Goal: Information Seeking & Learning: Compare options

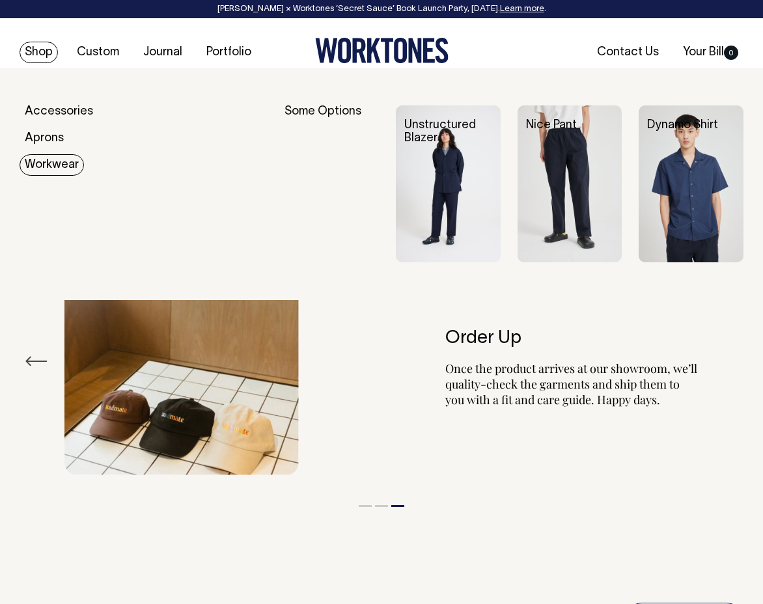
click at [48, 167] on link "Workwear" at bounding box center [52, 164] width 64 height 21
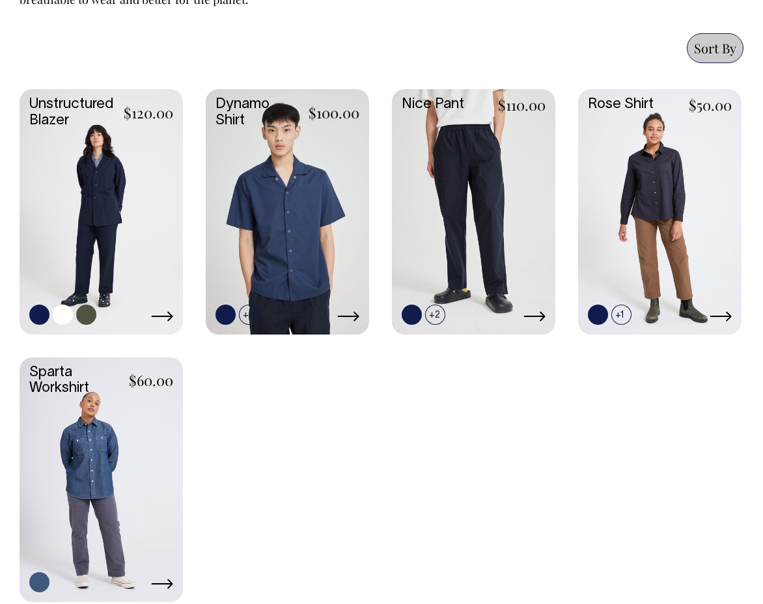
scroll to position [665, 0]
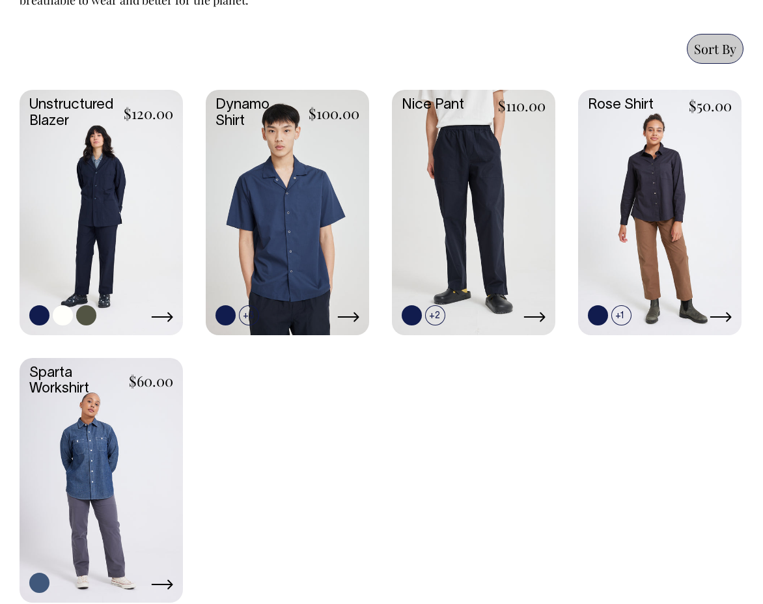
click at [126, 221] on link at bounding box center [101, 211] width 163 height 243
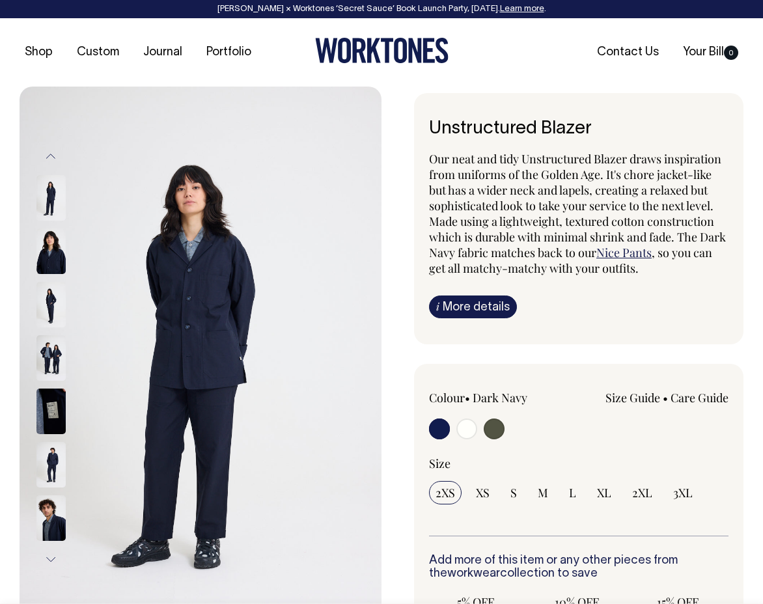
click at [466, 427] on input "radio" at bounding box center [467, 429] width 21 height 21
radio input "true"
radio input "false"
radio input "true"
select select "Off-White"
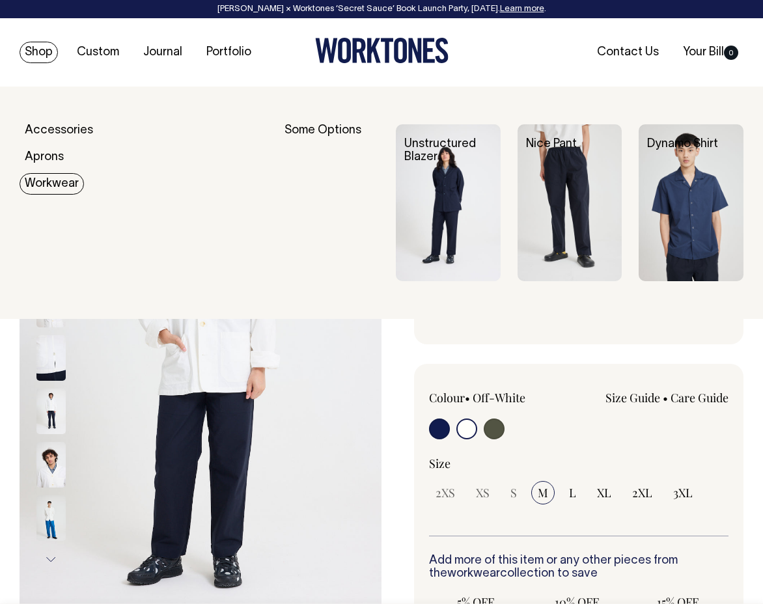
click at [58, 184] on link "Workwear" at bounding box center [52, 183] width 64 height 21
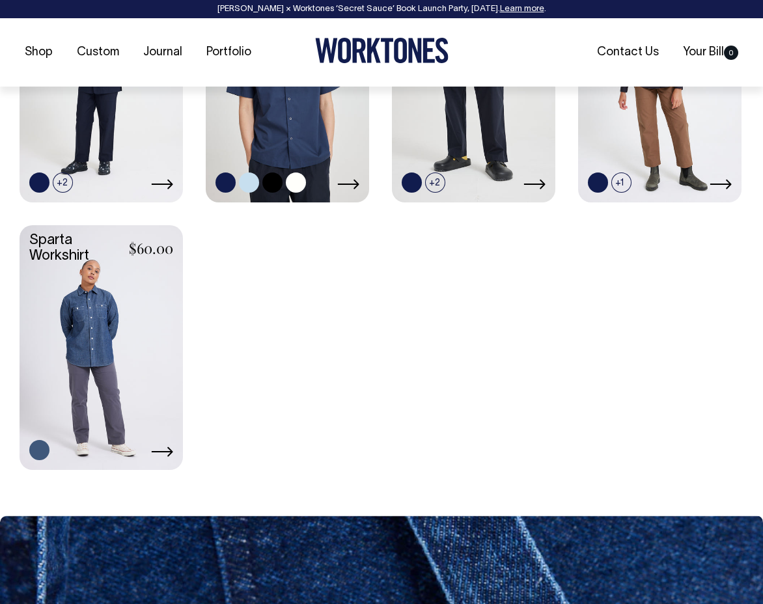
scroll to position [799, 0]
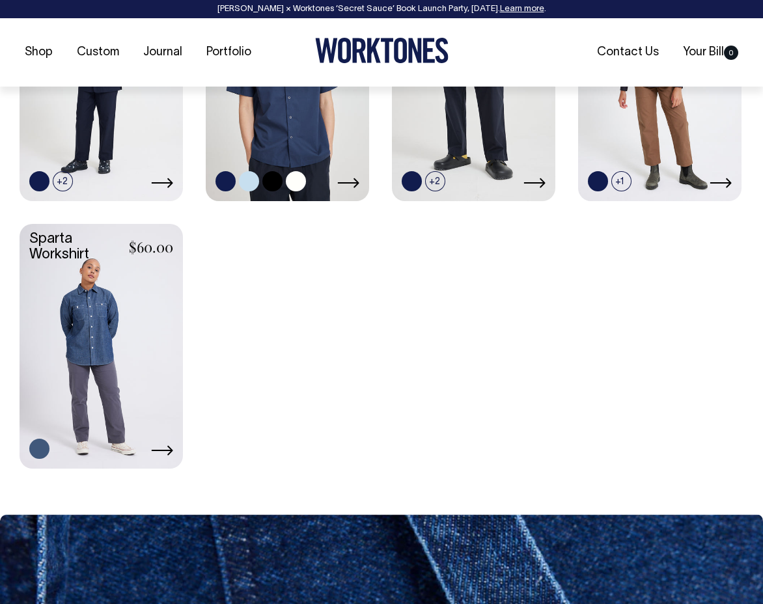
click at [289, 171] on link at bounding box center [296, 181] width 20 height 20
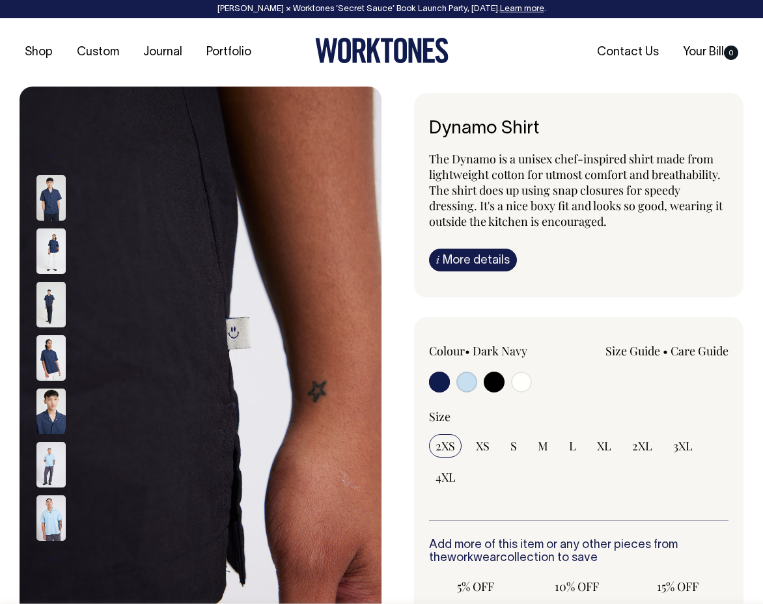
radio input "true"
select select "Off-White"
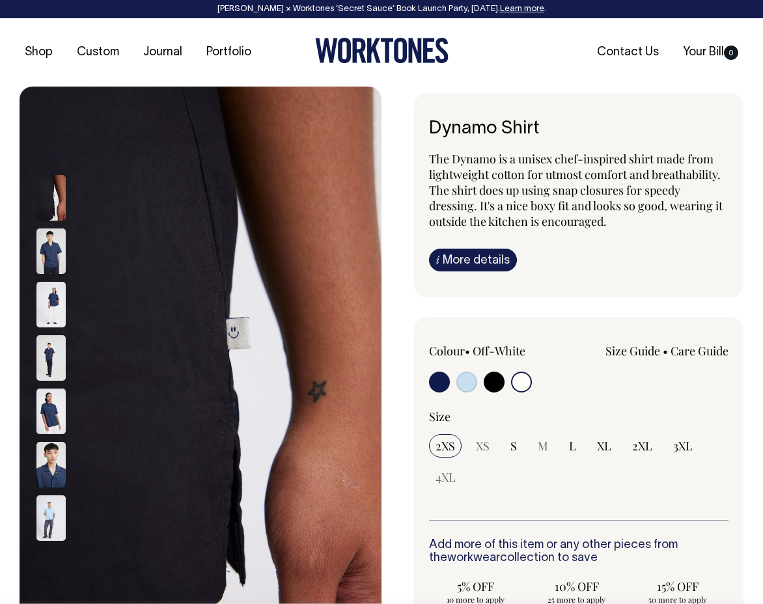
click at [531, 388] on label at bounding box center [521, 384] width 21 height 24
click at [531, 388] on input "radio" at bounding box center [521, 382] width 21 height 21
click at [524, 384] on input "radio" at bounding box center [521, 382] width 21 height 21
click at [525, 383] on input "radio" at bounding box center [521, 382] width 21 height 21
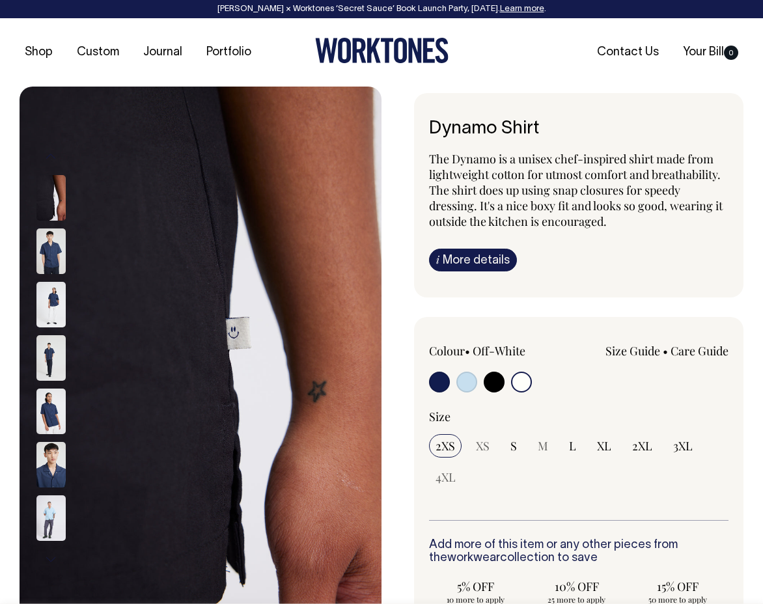
click at [525, 383] on input "radio" at bounding box center [521, 382] width 21 height 21
click at [525, 384] on input "radio" at bounding box center [521, 382] width 21 height 21
click at [559, 387] on div "Colour • Off-White XXS XS" at bounding box center [579, 369] width 300 height 53
click at [524, 385] on input "radio" at bounding box center [521, 382] width 21 height 21
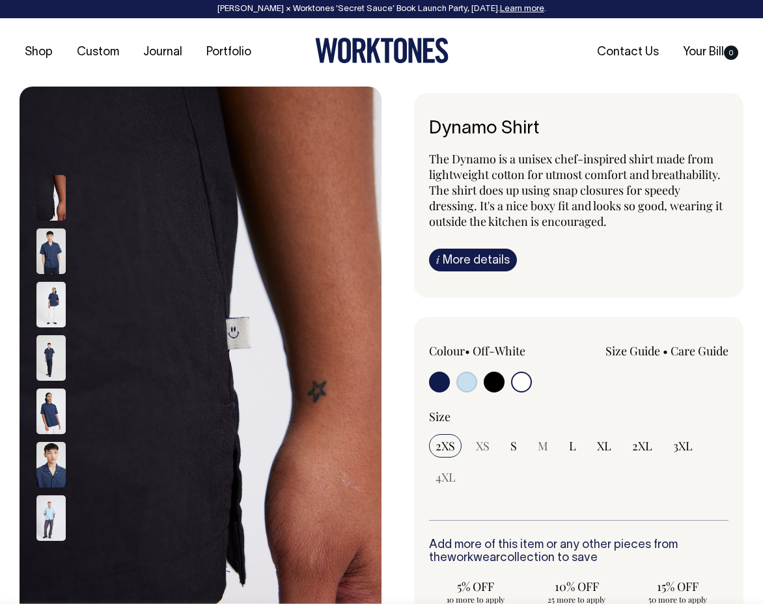
click at [524, 386] on input "radio" at bounding box center [521, 382] width 21 height 21
click at [582, 385] on div "Colour • Off-White XXS XS" at bounding box center [579, 369] width 300 height 53
drag, startPoint x: 584, startPoint y: 386, endPoint x: 214, endPoint y: 331, distance: 374.6
click at [583, 385] on div "Colour • Off-White XXS XS" at bounding box center [579, 369] width 300 height 53
click at [202, 331] on img at bounding box center [201, 358] width 362 height 543
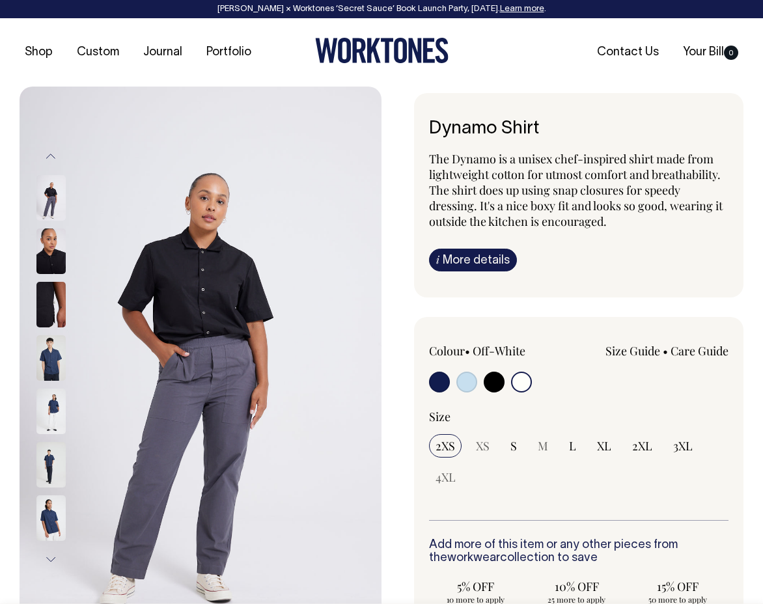
click at [526, 378] on input "radio" at bounding box center [521, 382] width 21 height 21
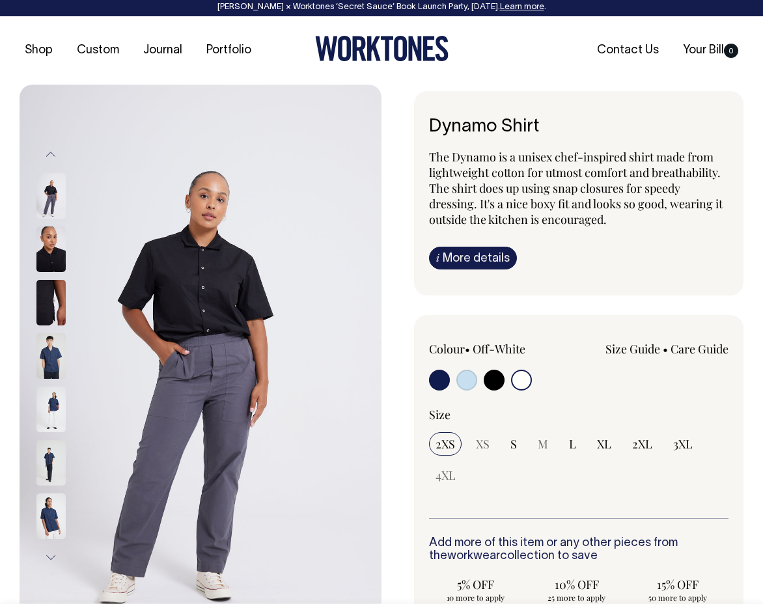
click at [526, 378] on input "radio" at bounding box center [521, 380] width 21 height 21
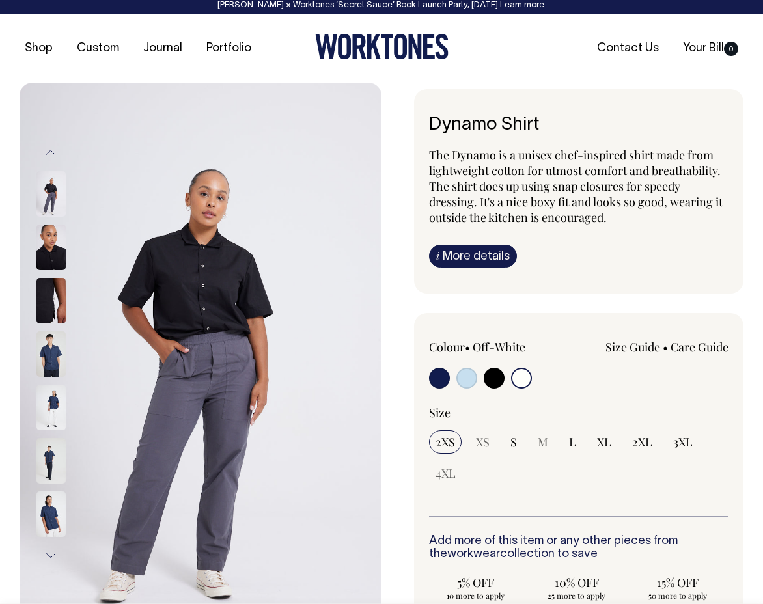
click at [526, 378] on input "radio" at bounding box center [521, 378] width 21 height 21
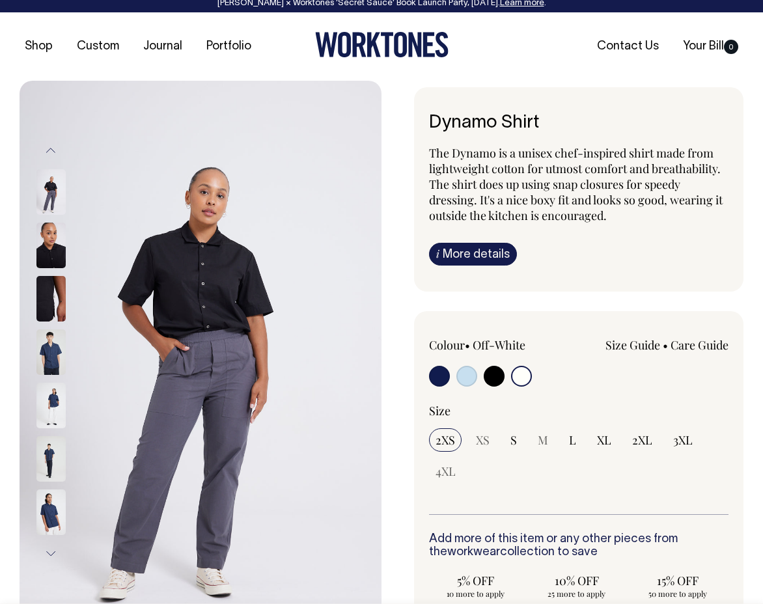
click at [488, 379] on input "radio" at bounding box center [494, 376] width 21 height 21
radio input "true"
select select "Black"
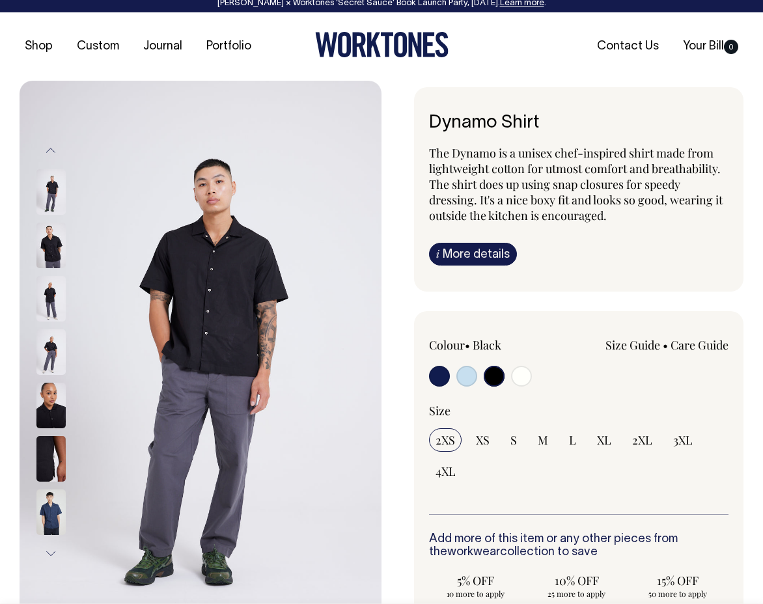
scroll to position [7, 0]
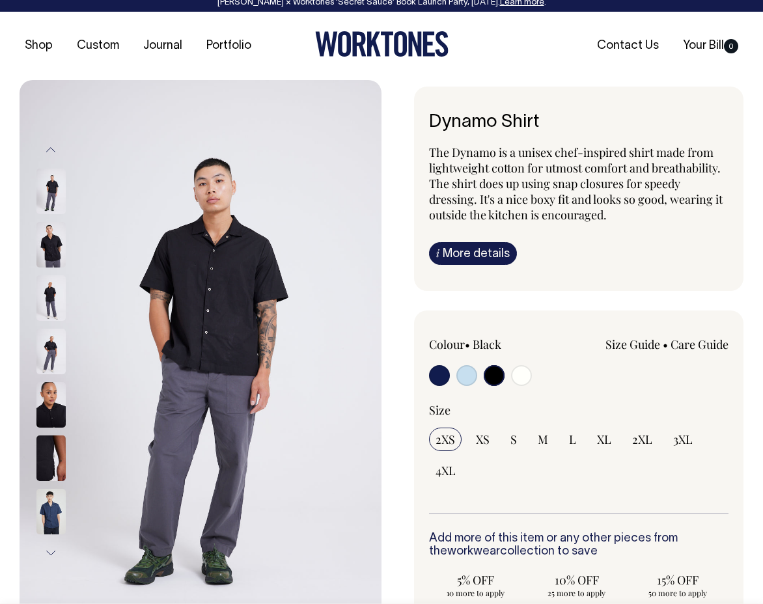
click at [507, 378] on div at bounding box center [489, 377] width 120 height 24
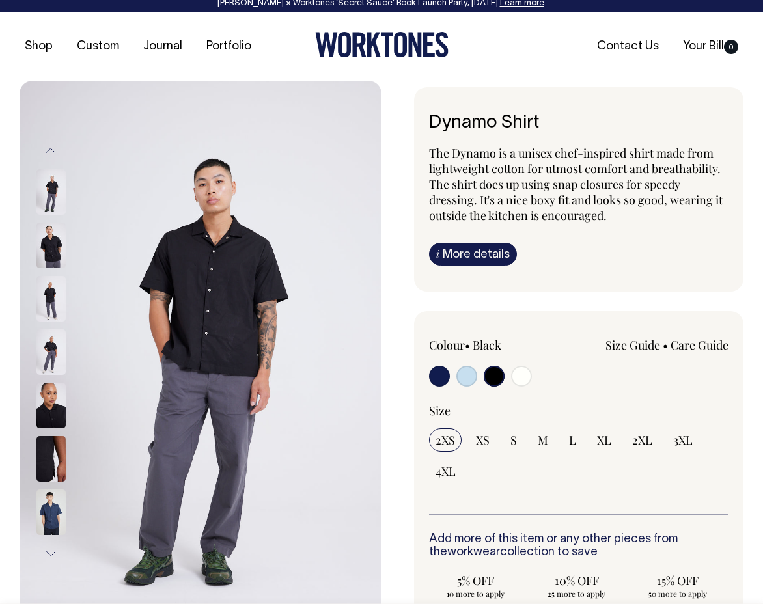
click at [519, 378] on input "radio" at bounding box center [521, 376] width 21 height 21
radio input "true"
select select "Off-White"
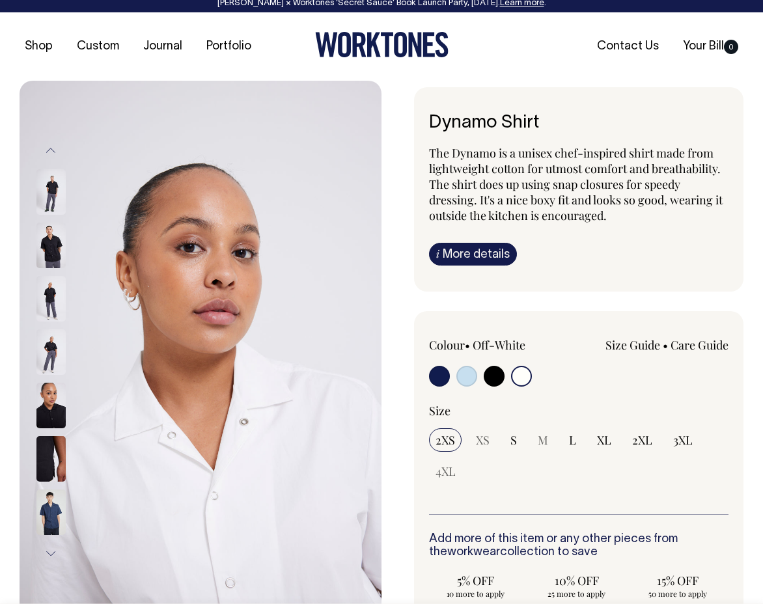
click at [519, 378] on input "radio" at bounding box center [521, 376] width 21 height 21
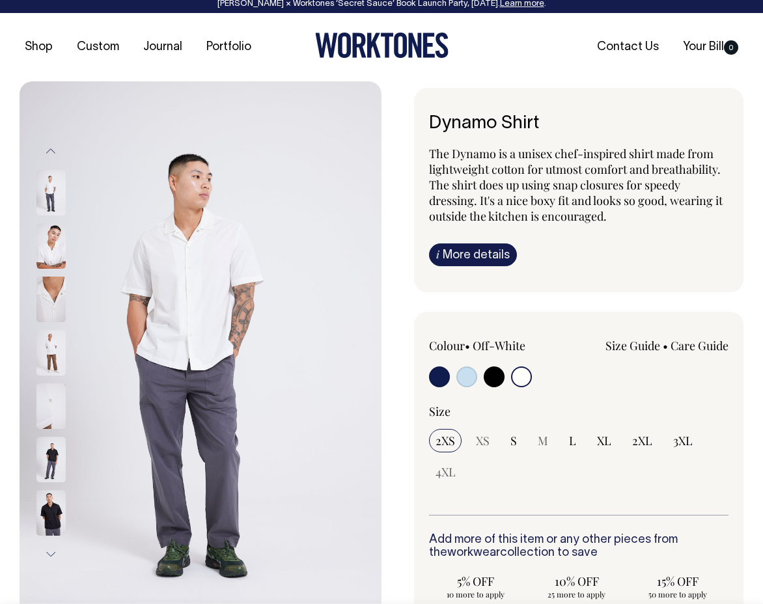
drag, startPoint x: 53, startPoint y: 317, endPoint x: 55, endPoint y: 309, distance: 8.1
click at [53, 315] on img at bounding box center [50, 300] width 29 height 46
click at [38, 345] on img at bounding box center [50, 353] width 29 height 46
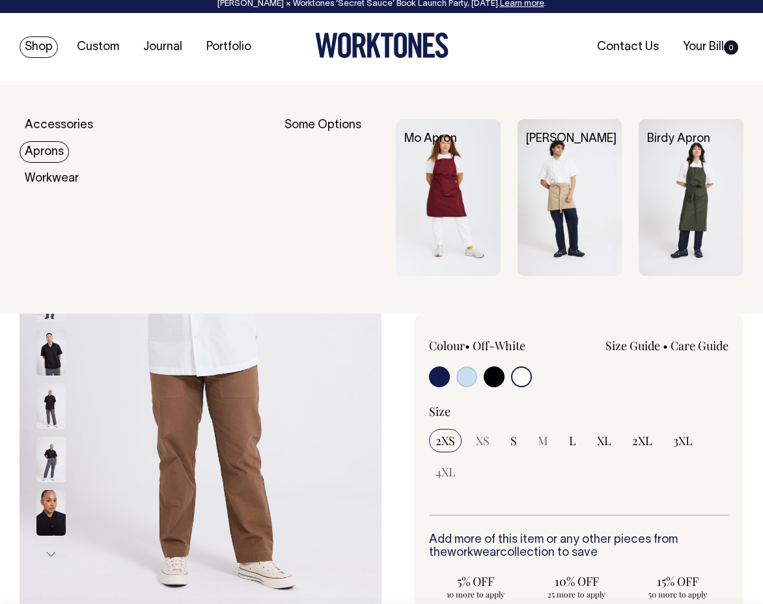
click at [44, 148] on link "Aprons" at bounding box center [44, 151] width 49 height 21
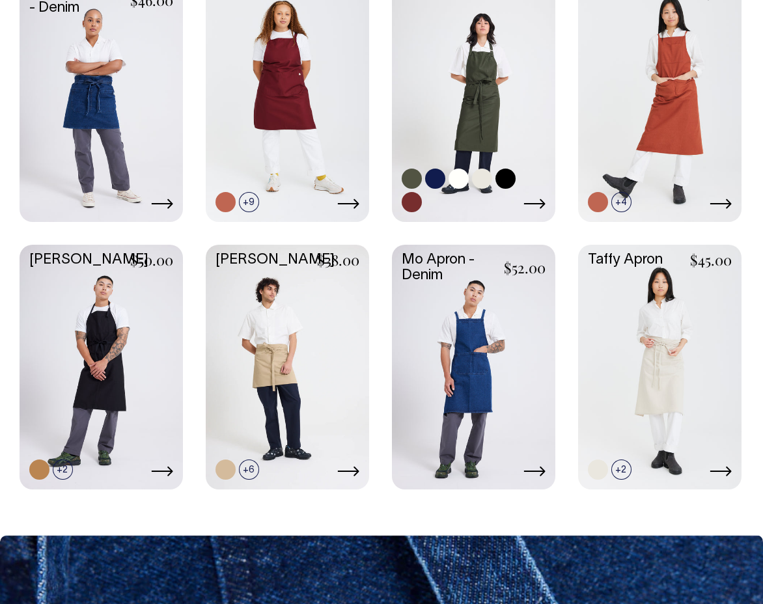
scroll to position [777, 0]
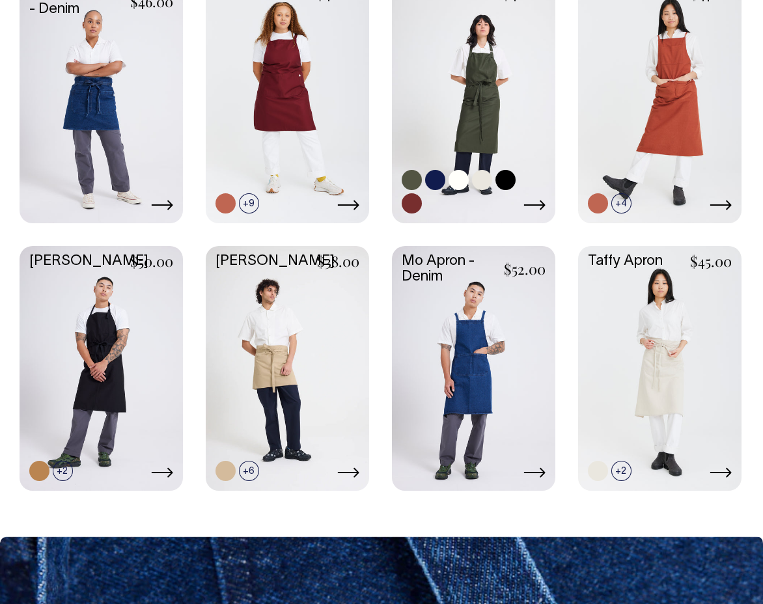
click at [499, 118] on link at bounding box center [473, 99] width 163 height 243
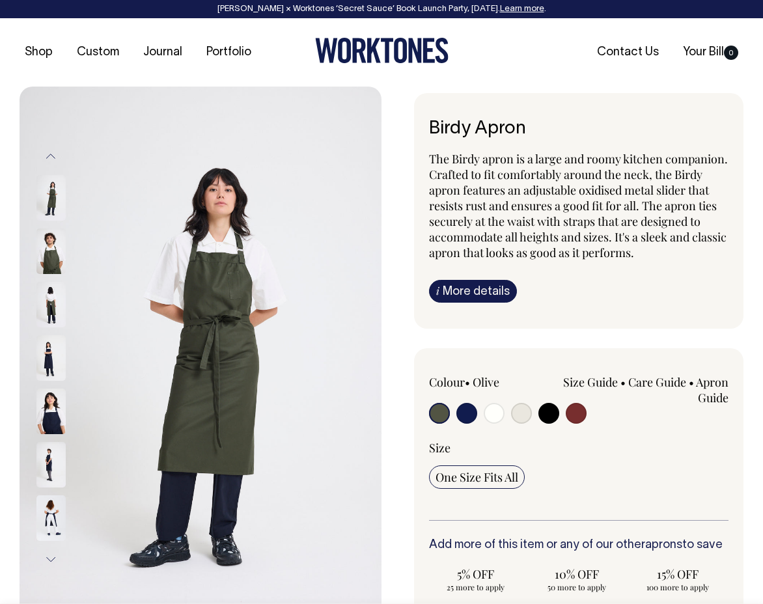
click at [49, 249] on img at bounding box center [50, 252] width 29 height 46
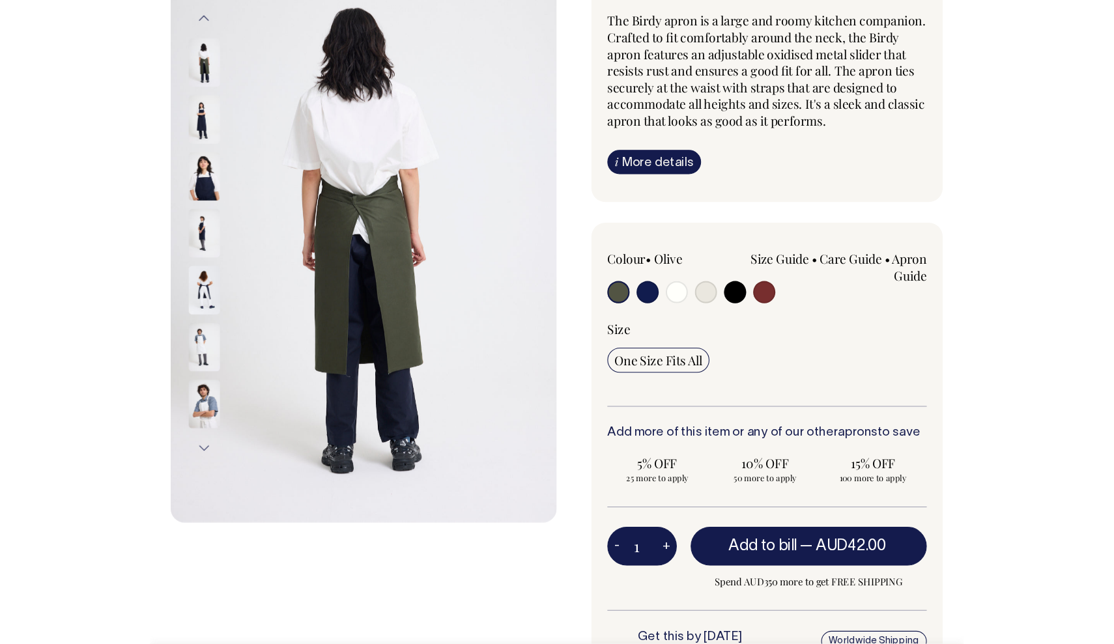
scroll to position [140, 0]
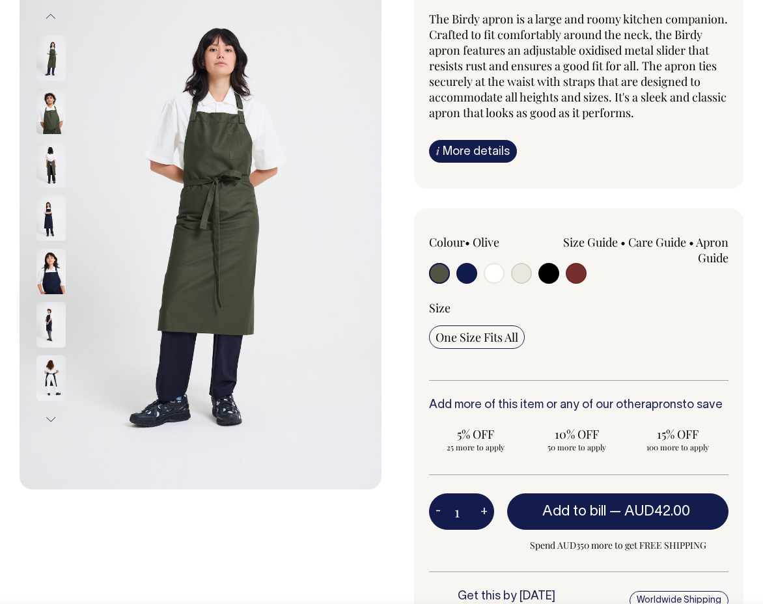
click at [207, 246] on img at bounding box center [201, 218] width 362 height 543
click at [54, 161] on img at bounding box center [50, 165] width 29 height 46
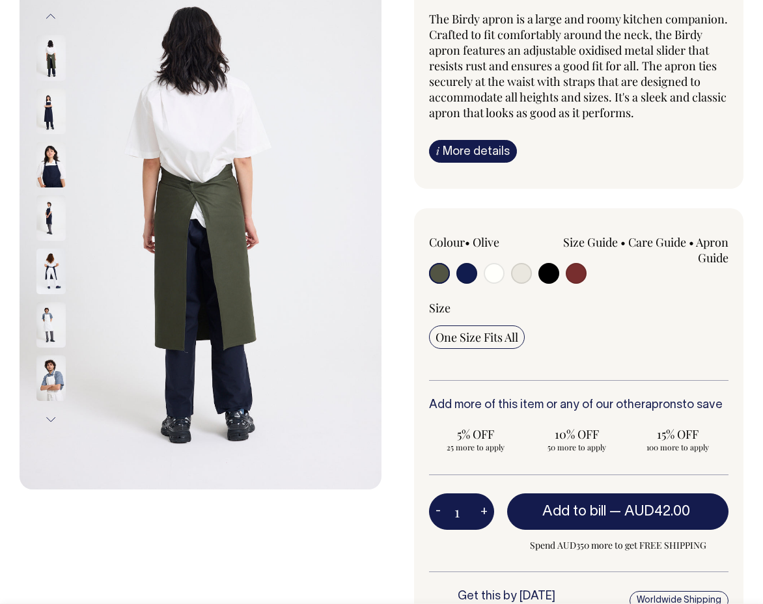
click at [46, 58] on img at bounding box center [50, 58] width 29 height 46
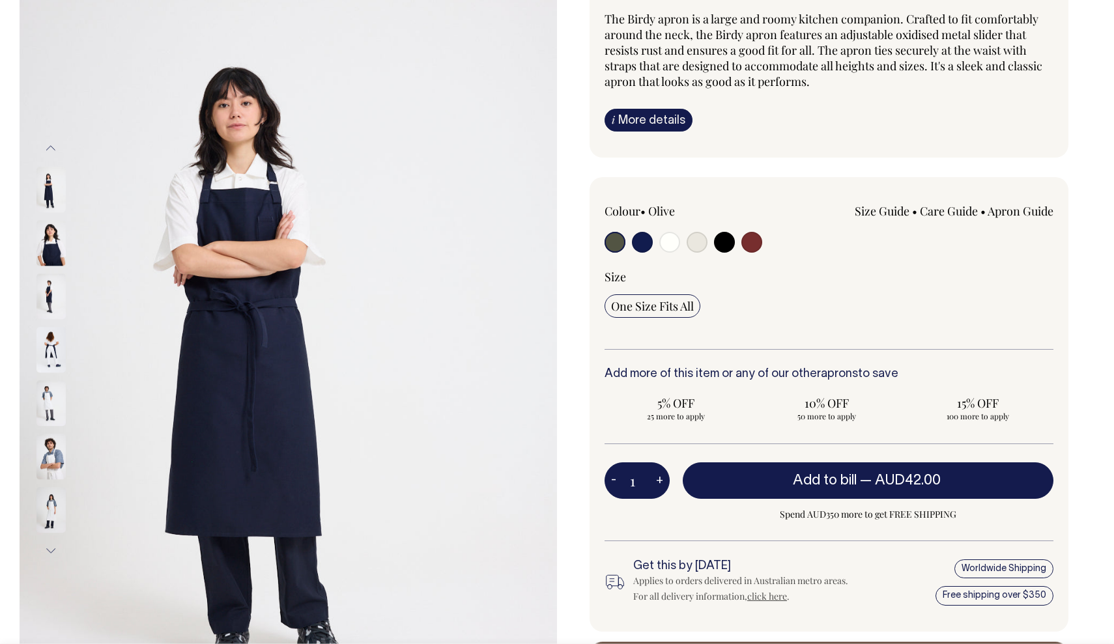
click at [42, 182] on img at bounding box center [50, 190] width 29 height 46
click at [50, 182] on img at bounding box center [50, 190] width 29 height 46
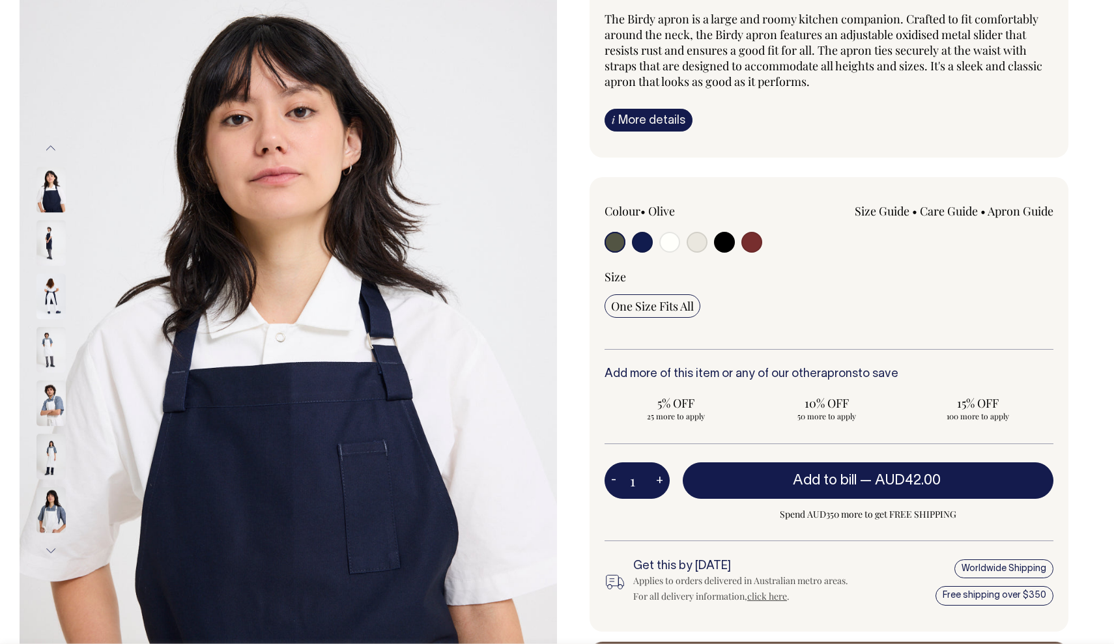
click at [615, 240] on input "radio" at bounding box center [614, 242] width 21 height 21
click at [724, 239] on input "radio" at bounding box center [724, 242] width 21 height 21
radio input "true"
select select "Black"
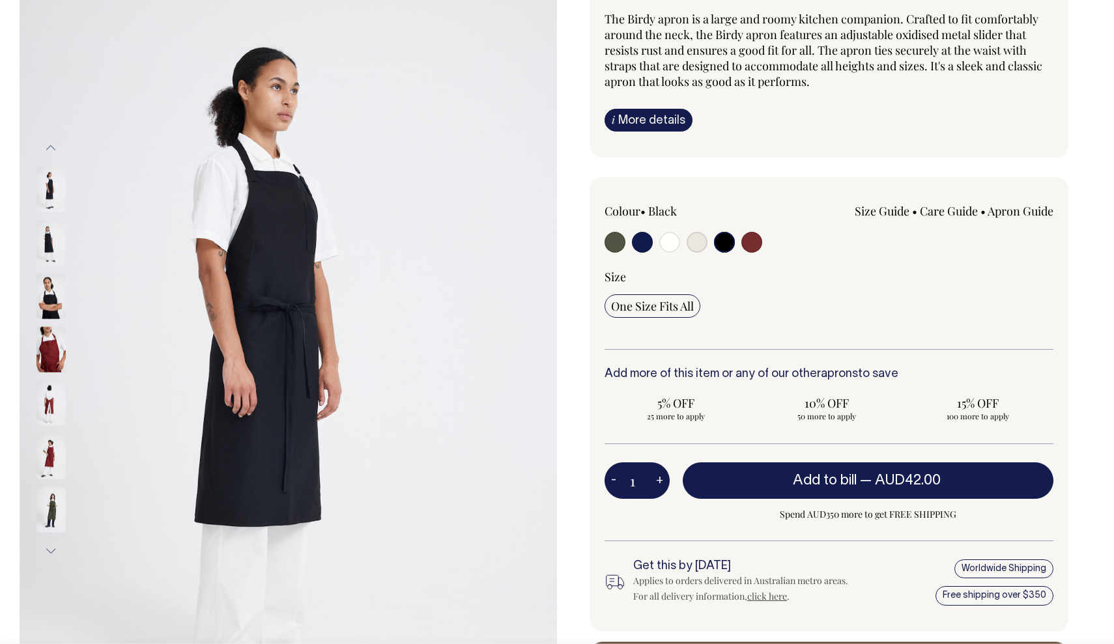
click at [699, 243] on input "radio" at bounding box center [696, 242] width 21 height 21
radio input "true"
select select "Natural"
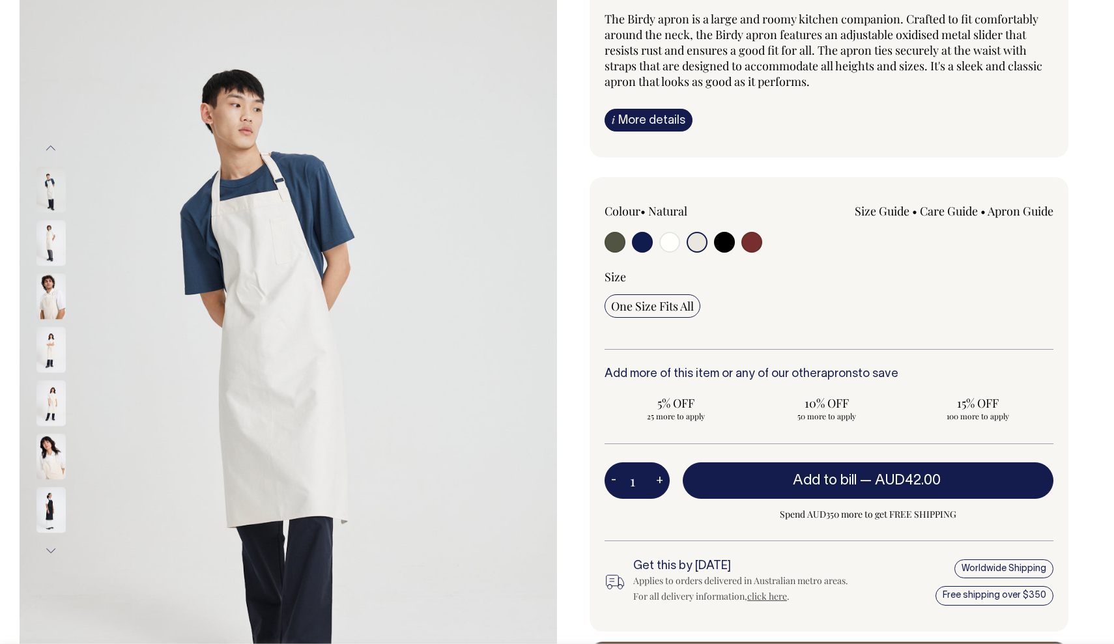
click at [670, 242] on input "radio" at bounding box center [669, 242] width 21 height 21
radio input "true"
select select "Off-White"
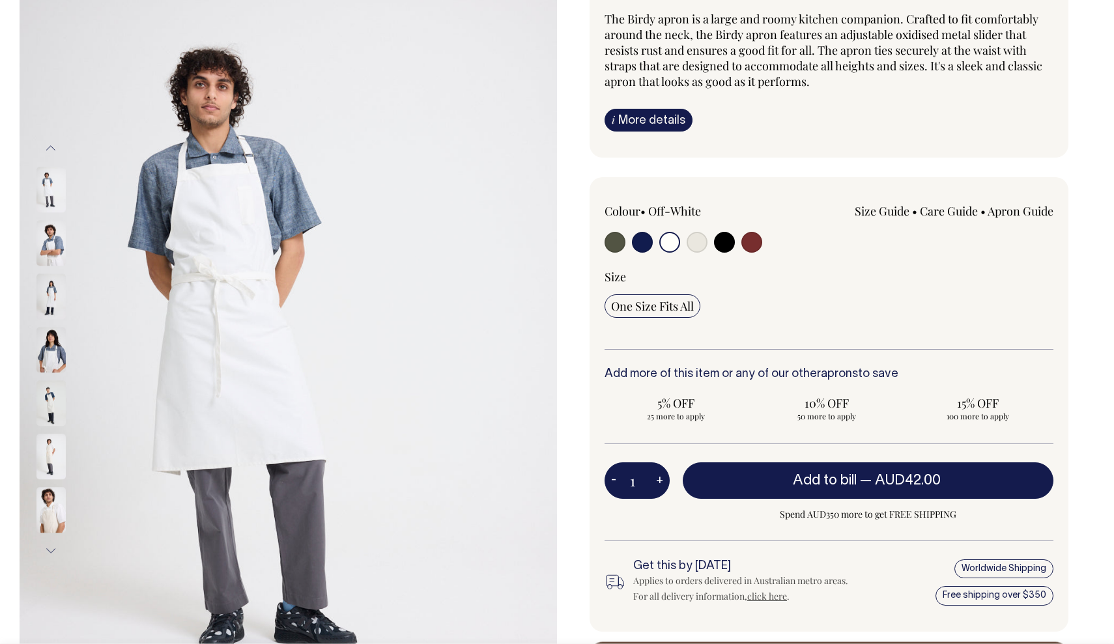
click at [642, 241] on input "radio" at bounding box center [642, 242] width 21 height 21
radio input "true"
select select "Dark Navy"
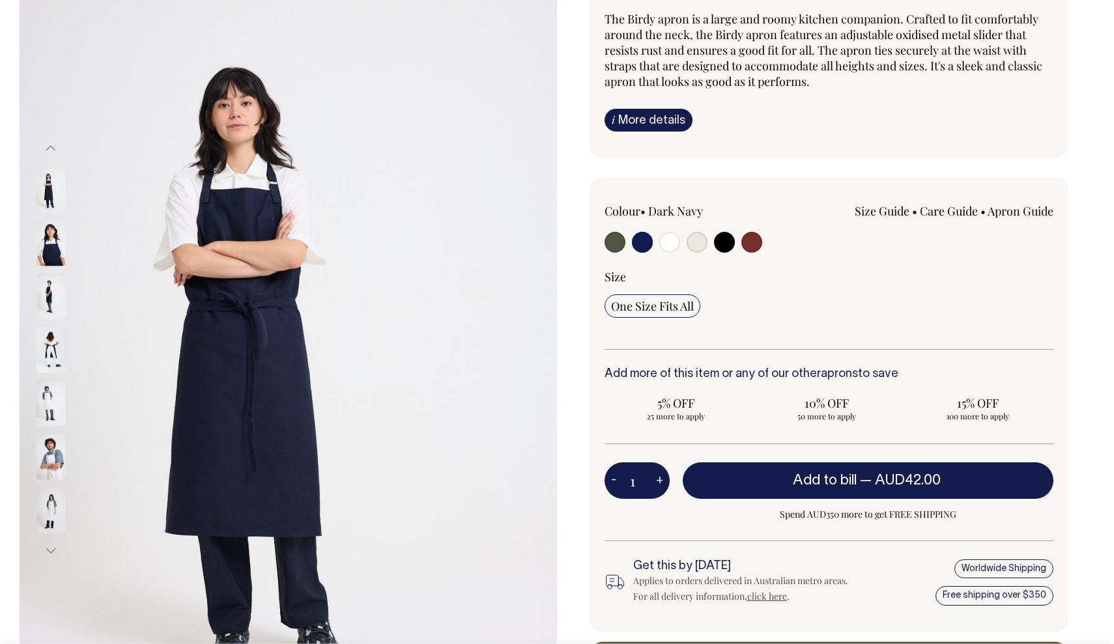
click at [611, 244] on input "radio" at bounding box center [614, 242] width 21 height 21
radio input "true"
select select "Olive"
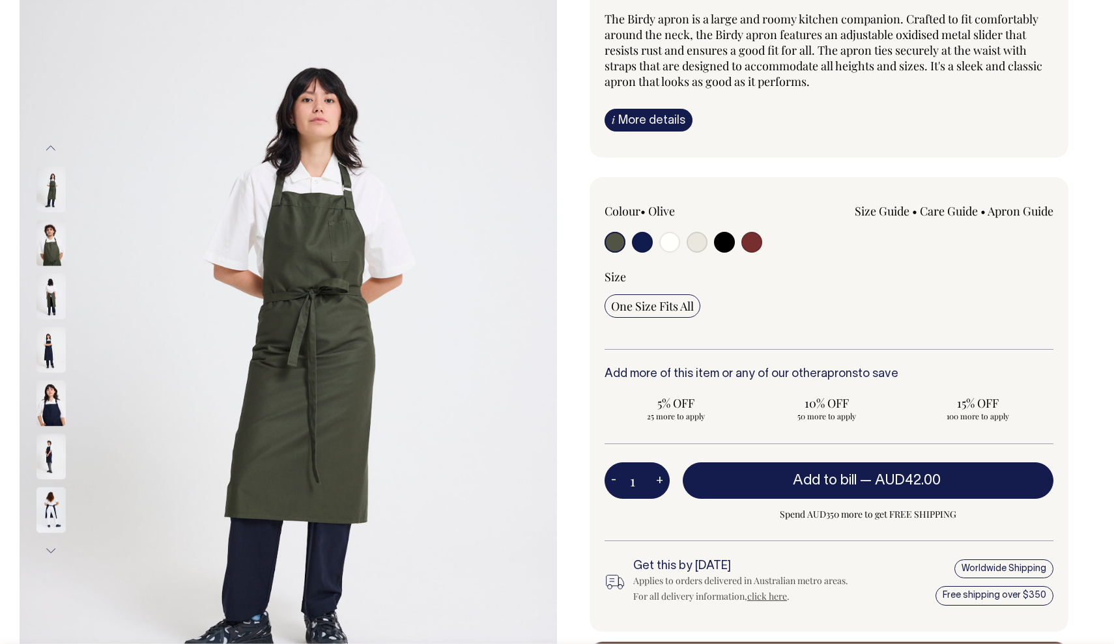
click at [763, 162] on div "Birdy Apron The Birdy apron is a large and roomy kitchen companion. Crafted to …" at bounding box center [825, 345] width 537 height 784
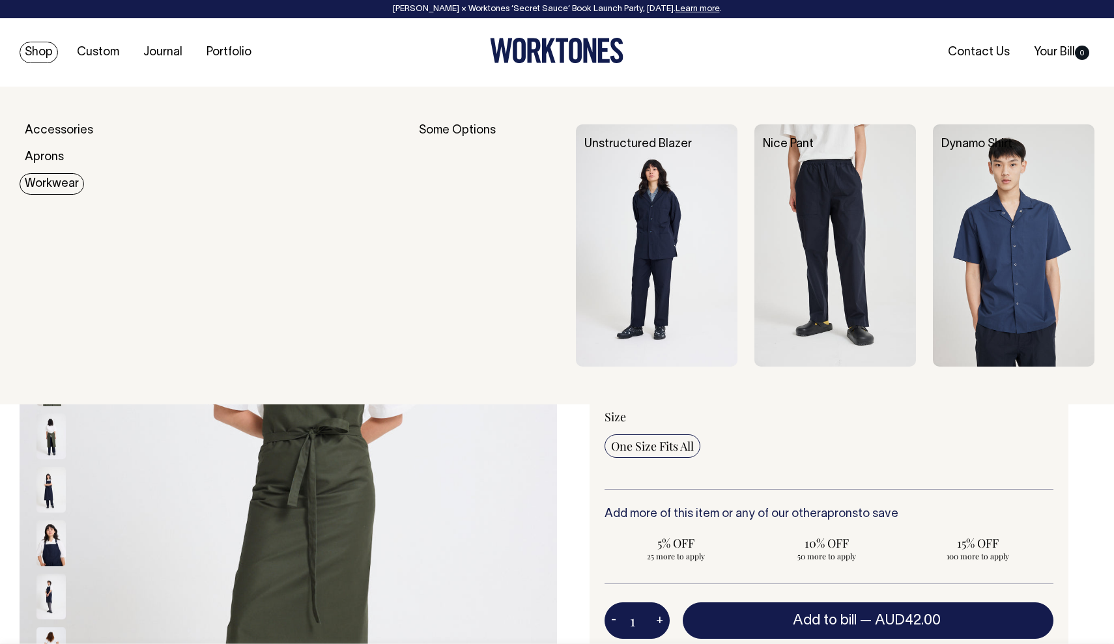
click at [50, 185] on link "Workwear" at bounding box center [52, 183] width 64 height 21
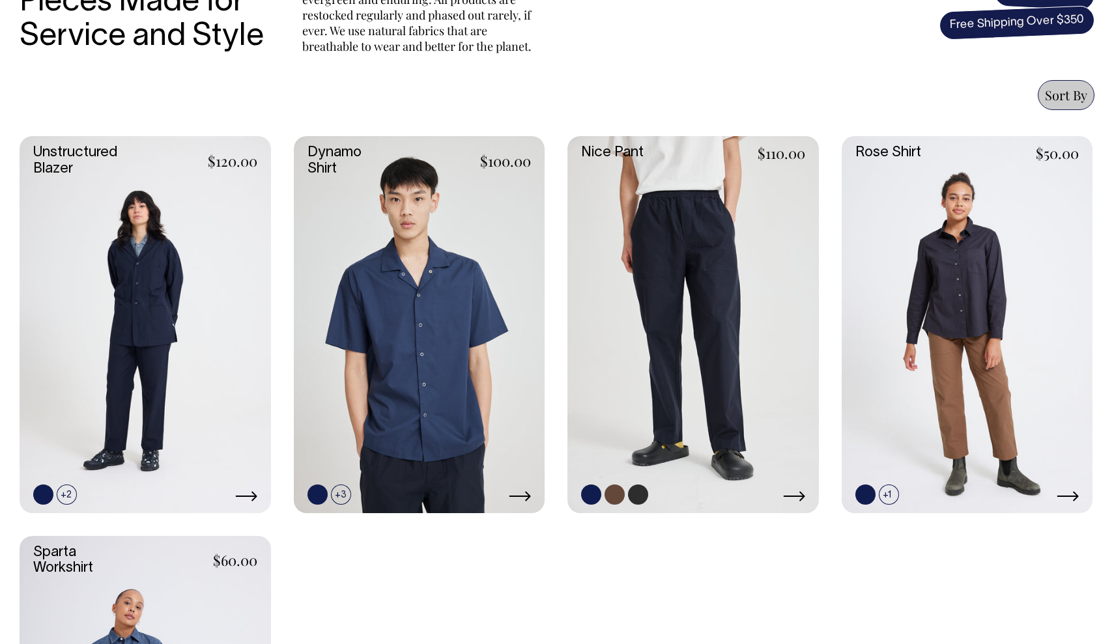
scroll to position [511, 0]
click at [717, 248] on link at bounding box center [692, 325] width 251 height 376
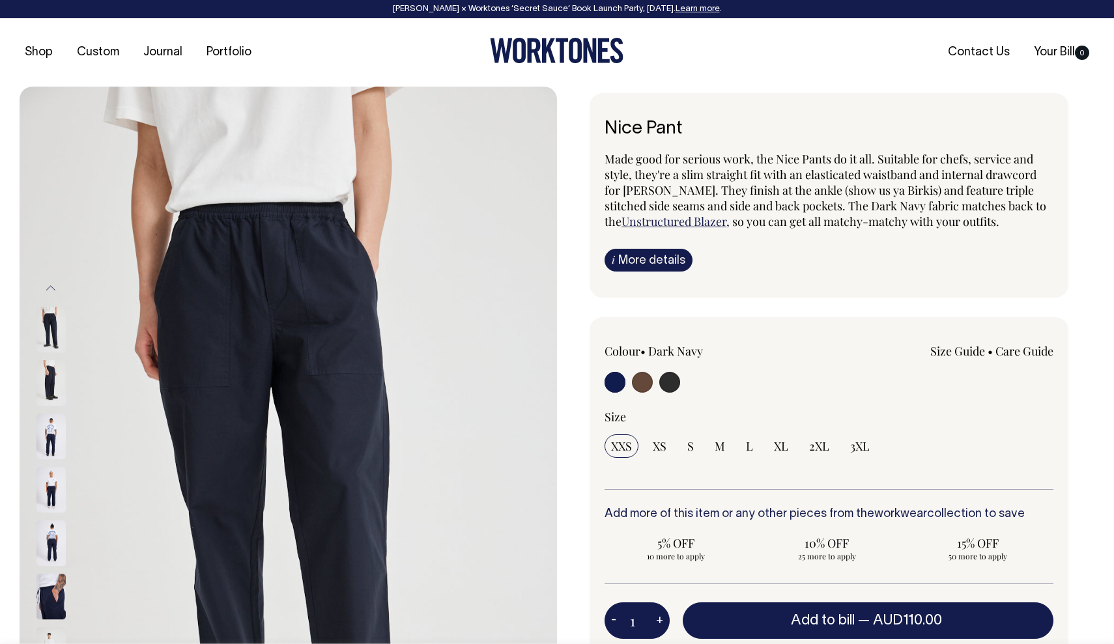
click at [53, 378] on img at bounding box center [50, 383] width 29 height 46
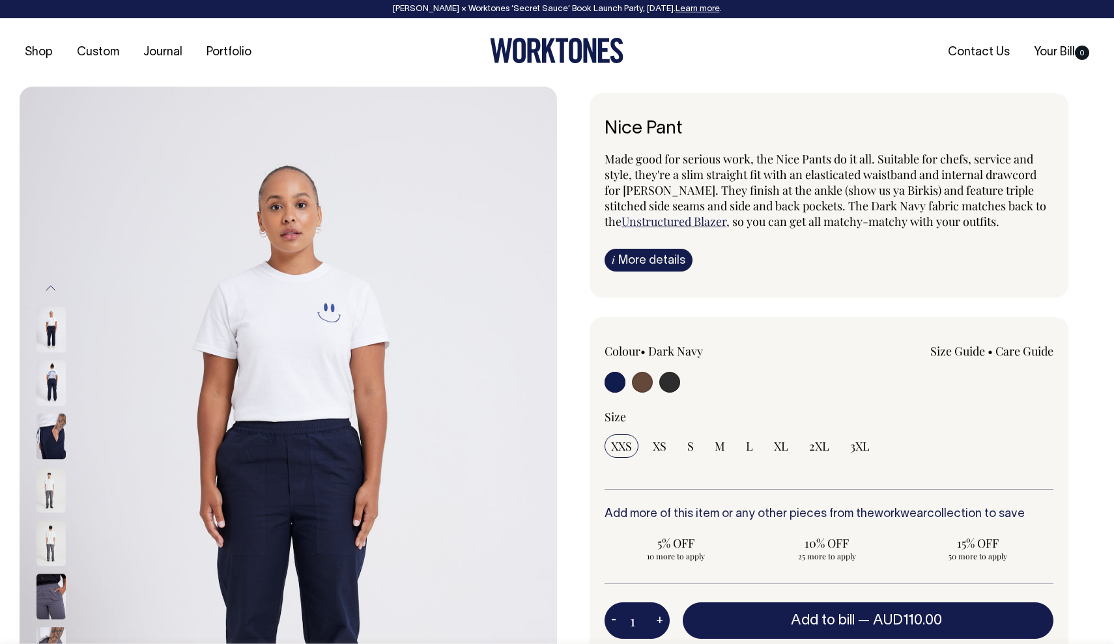
click at [61, 382] on img at bounding box center [50, 383] width 29 height 46
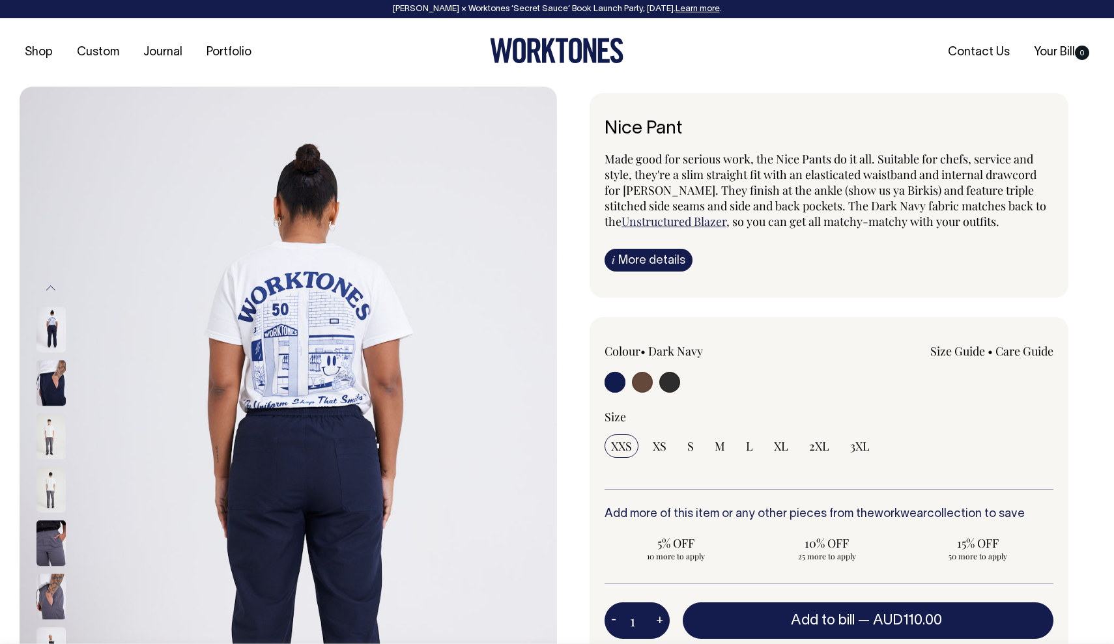
click at [671, 382] on input "radio" at bounding box center [669, 382] width 21 height 21
radio input "true"
select select "Charcoal"
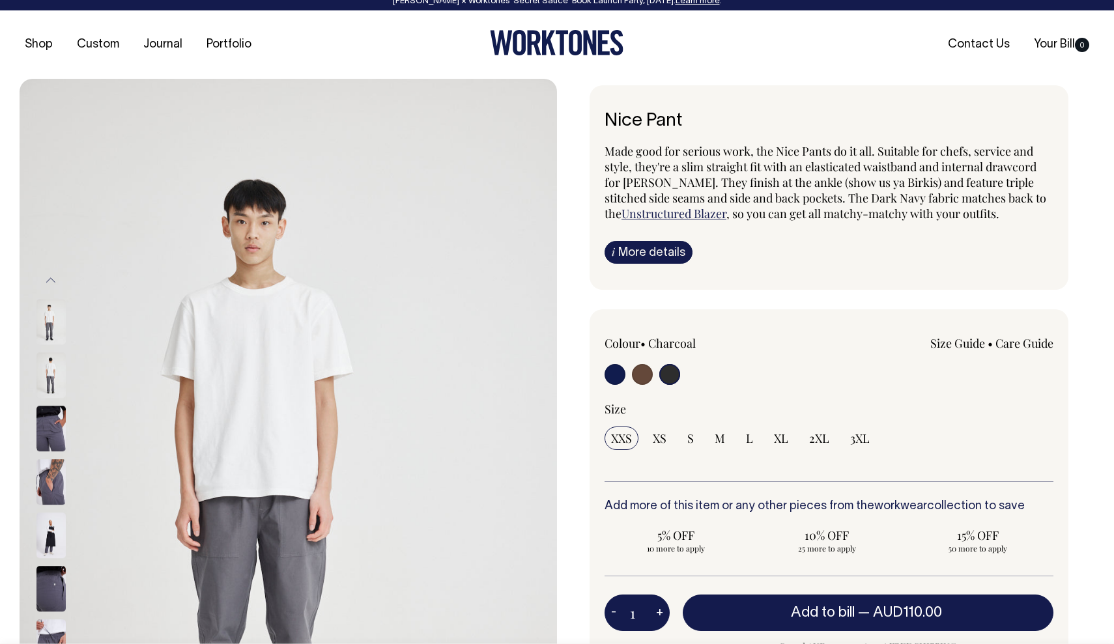
click at [643, 376] on input "radio" at bounding box center [642, 374] width 21 height 21
radio input "true"
radio input "false"
radio input "true"
select select "Chocolate"
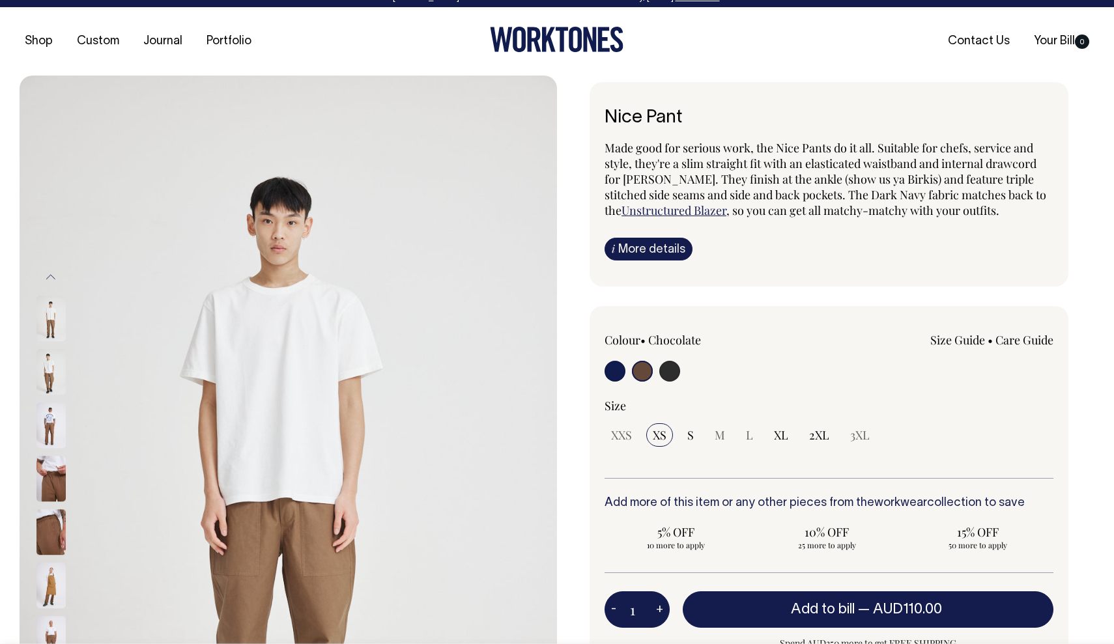
scroll to position [10, 0]
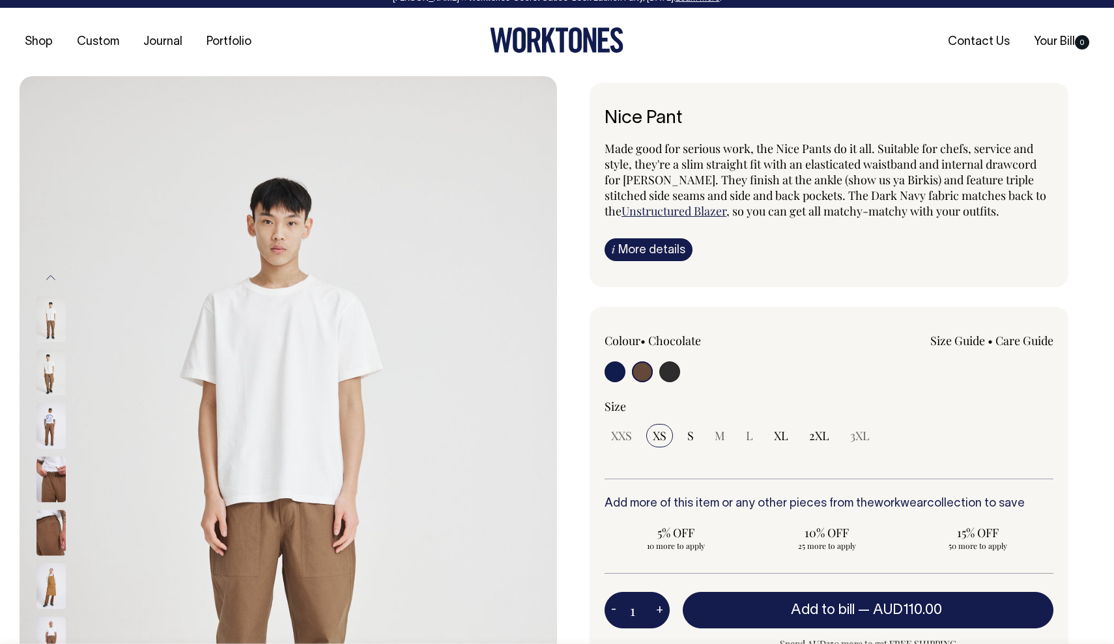
click at [615, 372] on input "radio" at bounding box center [614, 371] width 21 height 21
radio input "true"
select select "Dark Navy"
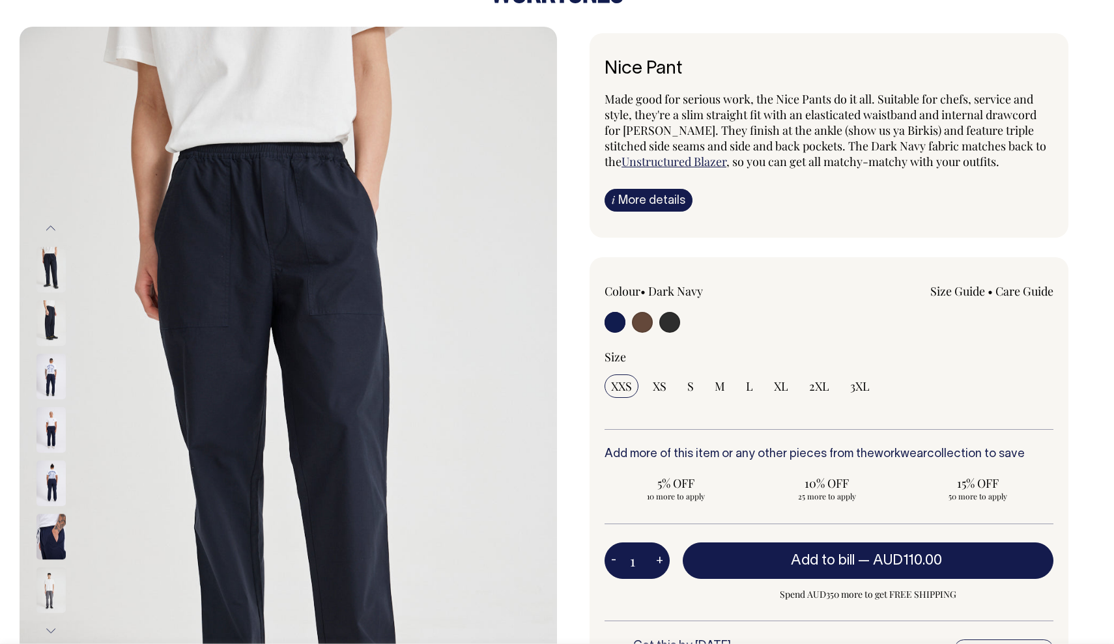
scroll to position [61, 0]
